Goal: Task Accomplishment & Management: Manage account settings

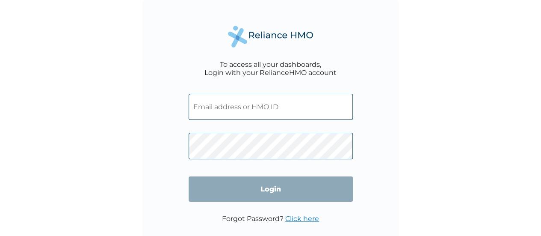
type input "[EMAIL_ADDRESS][DOMAIN_NAME]"
click at [292, 216] on link "Click here" at bounding box center [302, 218] width 34 height 8
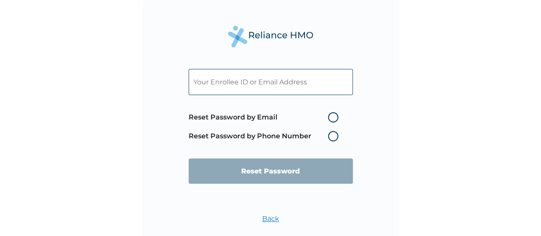
paste input "[EMAIL_ADDRESS][DOMAIN_NAME]"
click at [314, 80] on input "[EMAIL_ADDRESS][DOMAIN_NAME]" at bounding box center [271, 82] width 164 height 26
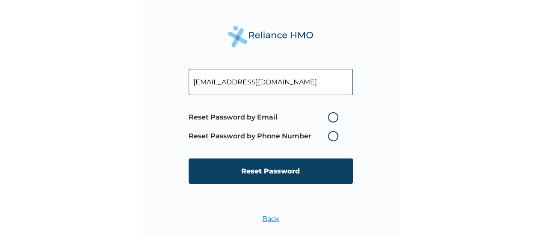
type input "[EMAIL_ADDRESS][DOMAIN_NAME]"
click at [333, 119] on label "Reset Password by Email" at bounding box center [266, 117] width 154 height 10
click at [330, 119] on input "Reset Password by Email" at bounding box center [323, 117] width 14 height 14
radio input "true"
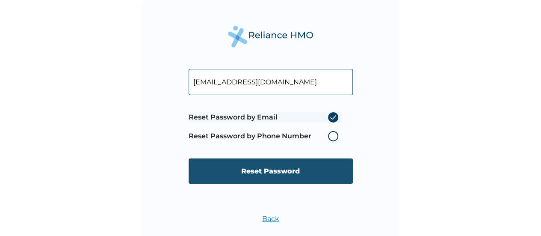
click at [302, 163] on input "Reset Password" at bounding box center [271, 170] width 164 height 25
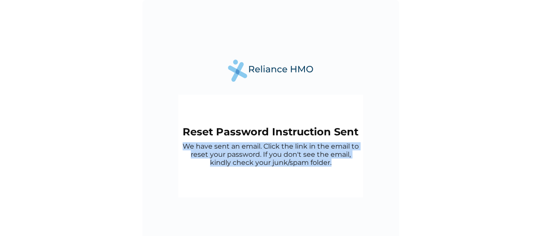
drag, startPoint x: 181, startPoint y: 145, endPoint x: 351, endPoint y: 167, distance: 171.4
click at [351, 167] on div "Reset Password Instruction Sent We have sent an email. Click the link in the em…" at bounding box center [270, 146] width 185 height 103
copy p "We have sent an email. Click the link in the email to reset your password. If y…"
